Goal: Task Accomplishment & Management: Use online tool/utility

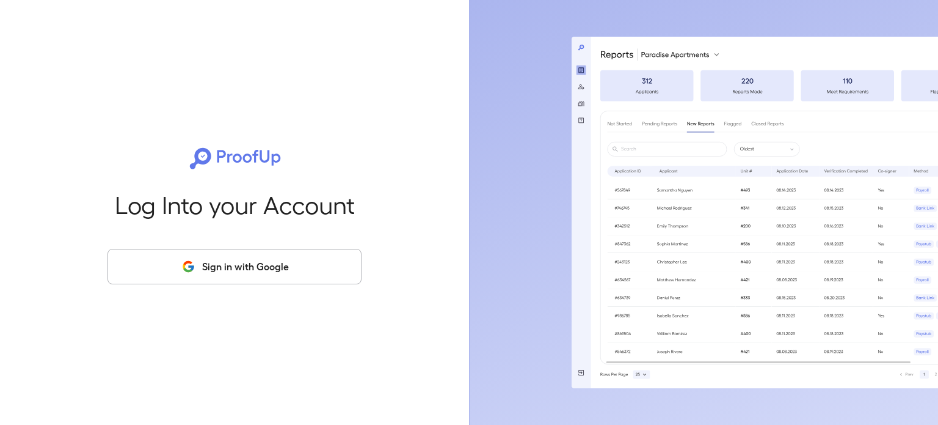
click at [232, 259] on button "Sign in with Google" at bounding box center [235, 266] width 254 height 35
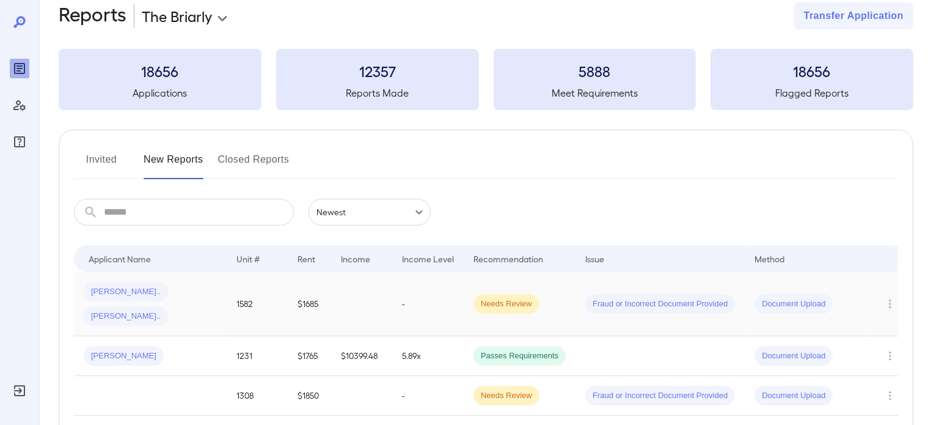
scroll to position [61, 0]
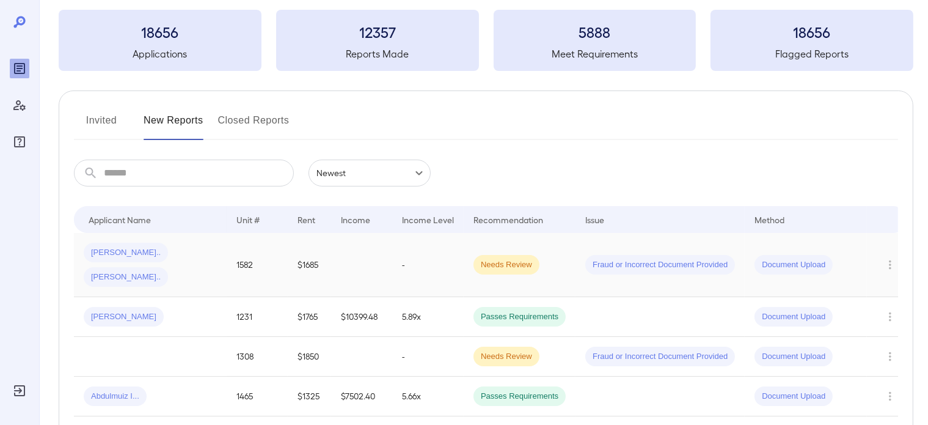
click at [425, 246] on td "-" at bounding box center [427, 265] width 71 height 64
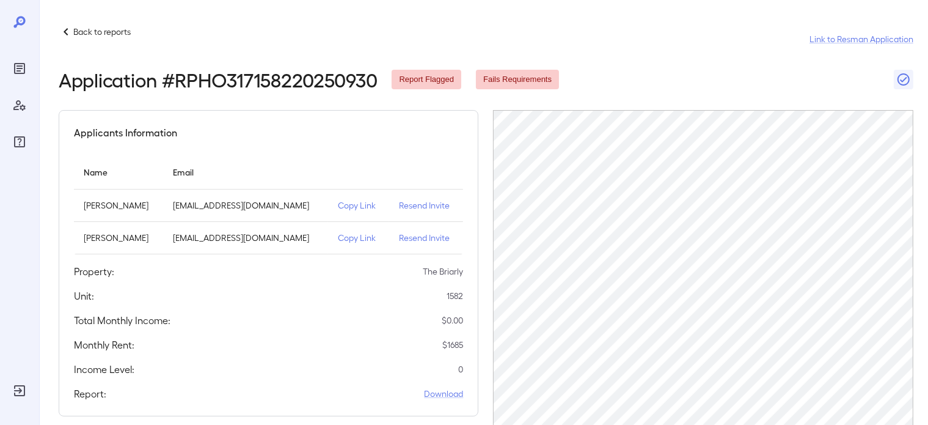
click at [85, 32] on p "Back to reports" at bounding box center [101, 32] width 57 height 12
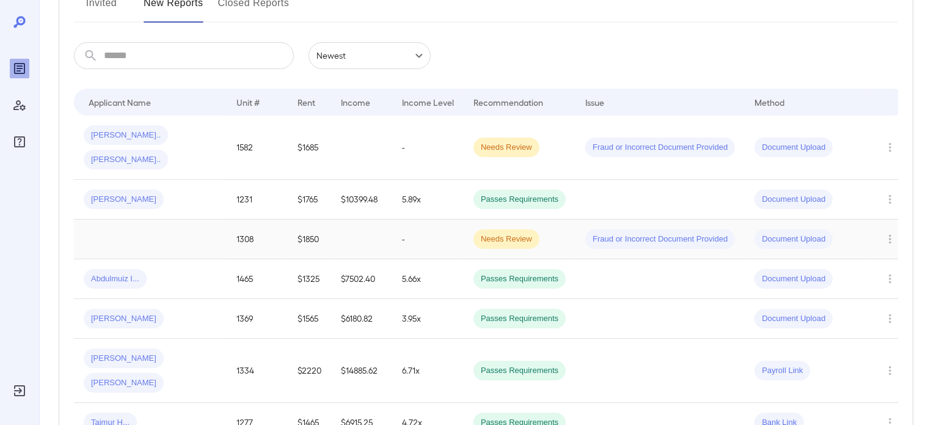
scroll to position [244, 0]
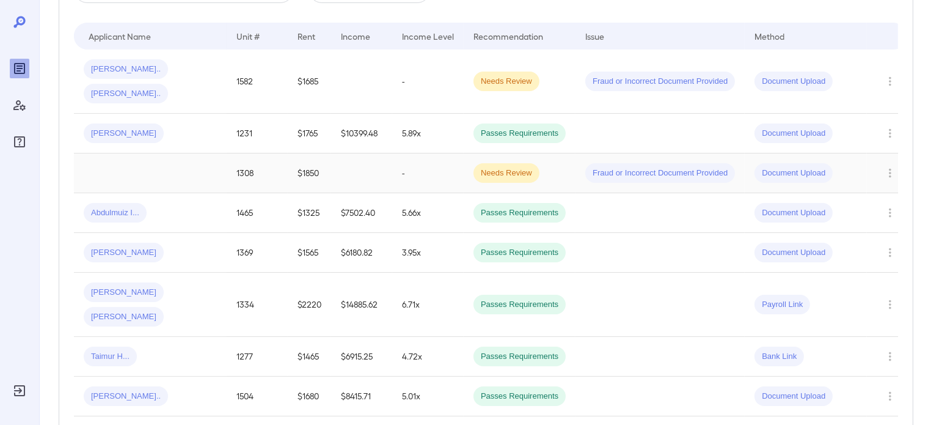
click at [357, 153] on td at bounding box center [361, 173] width 61 height 40
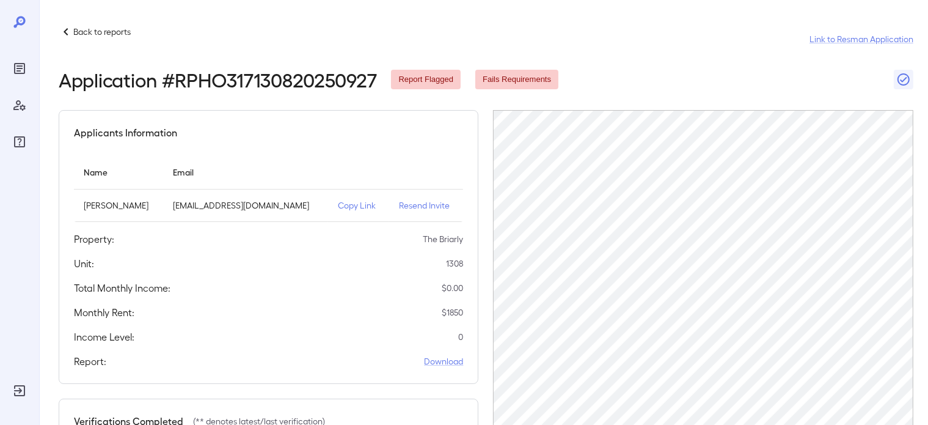
click at [68, 24] on icon at bounding box center [66, 31] width 15 height 15
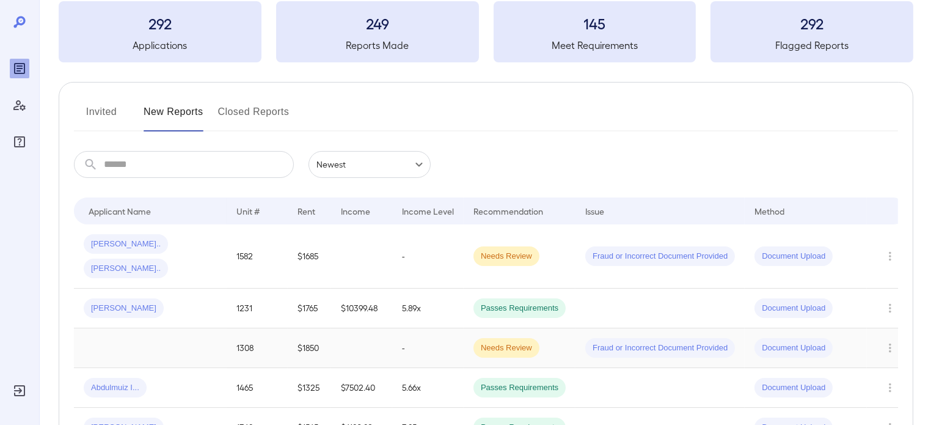
scroll to position [122, 0]
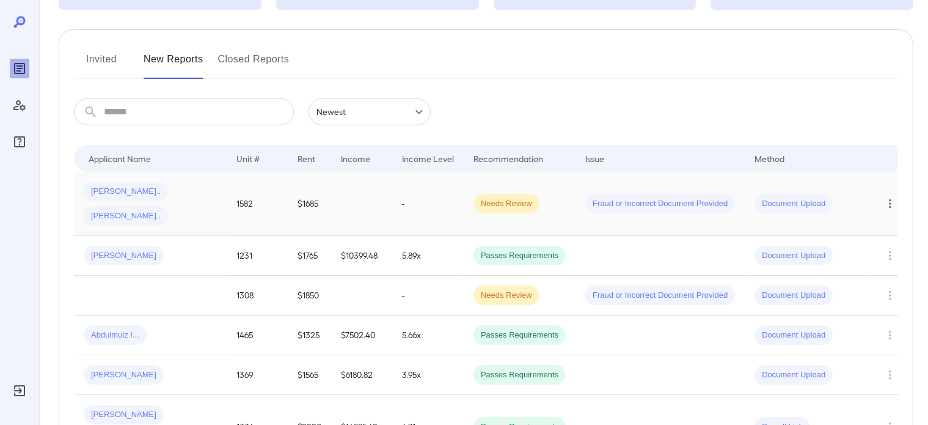
click at [890, 199] on icon "Row Actions" at bounding box center [890, 203] width 2 height 9
click at [329, 189] on div at bounding box center [464, 212] width 928 height 425
click at [141, 196] on div "Fatima S... Fatima S..." at bounding box center [150, 203] width 133 height 44
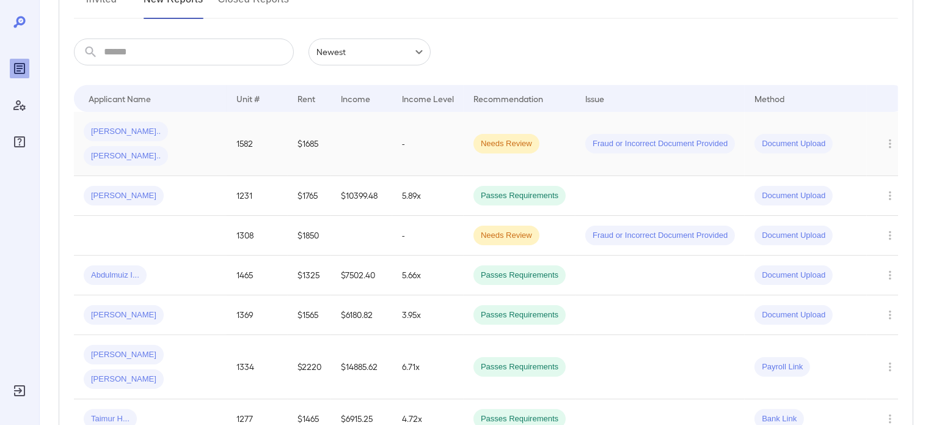
scroll to position [183, 0]
click at [571, 131] on td "Needs Review" at bounding box center [520, 143] width 112 height 64
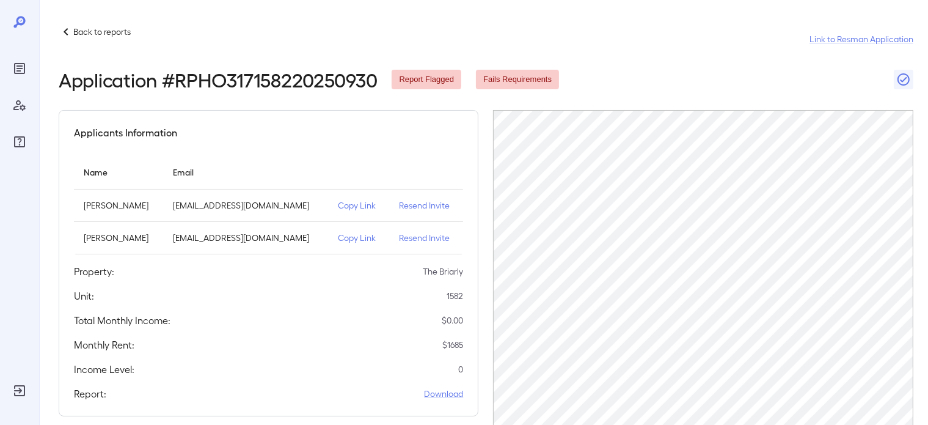
click at [338, 207] on p "Copy Link" at bounding box center [359, 205] width 42 height 12
